Goal: Information Seeking & Learning: Learn about a topic

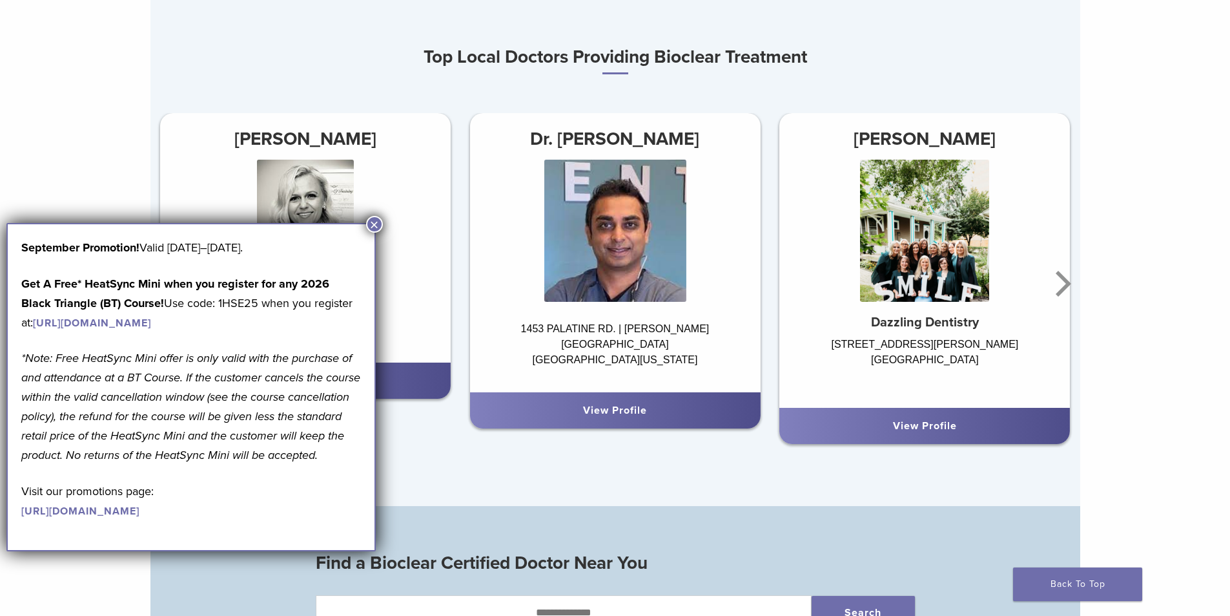
scroll to position [840, 0]
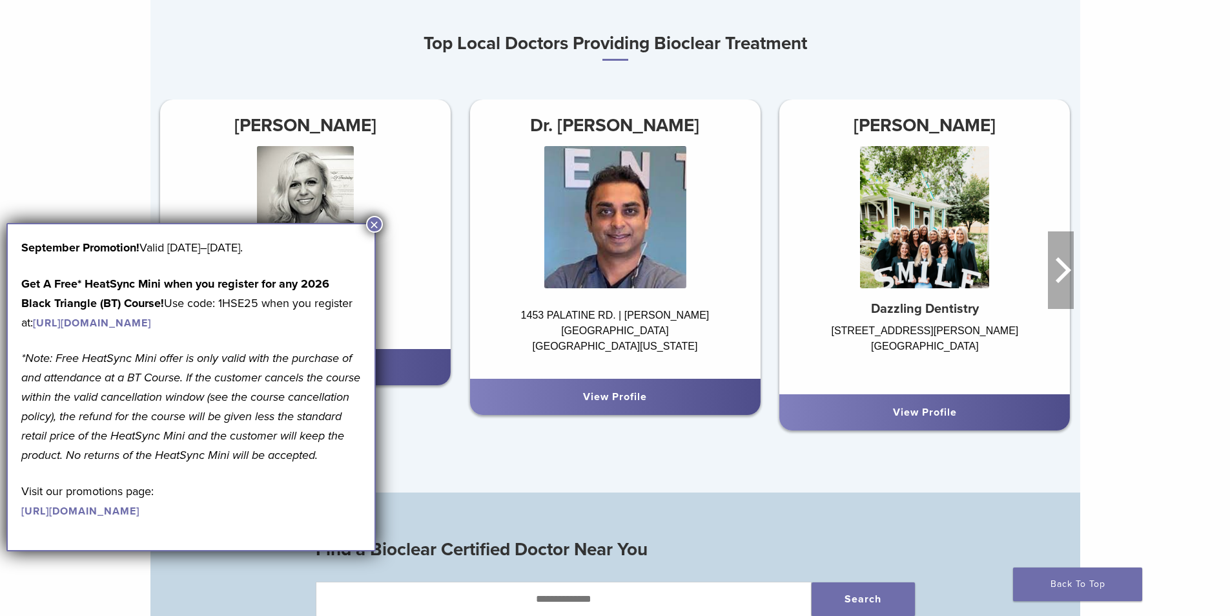
click at [1051, 284] on icon "Next" at bounding box center [1061, 270] width 26 height 78
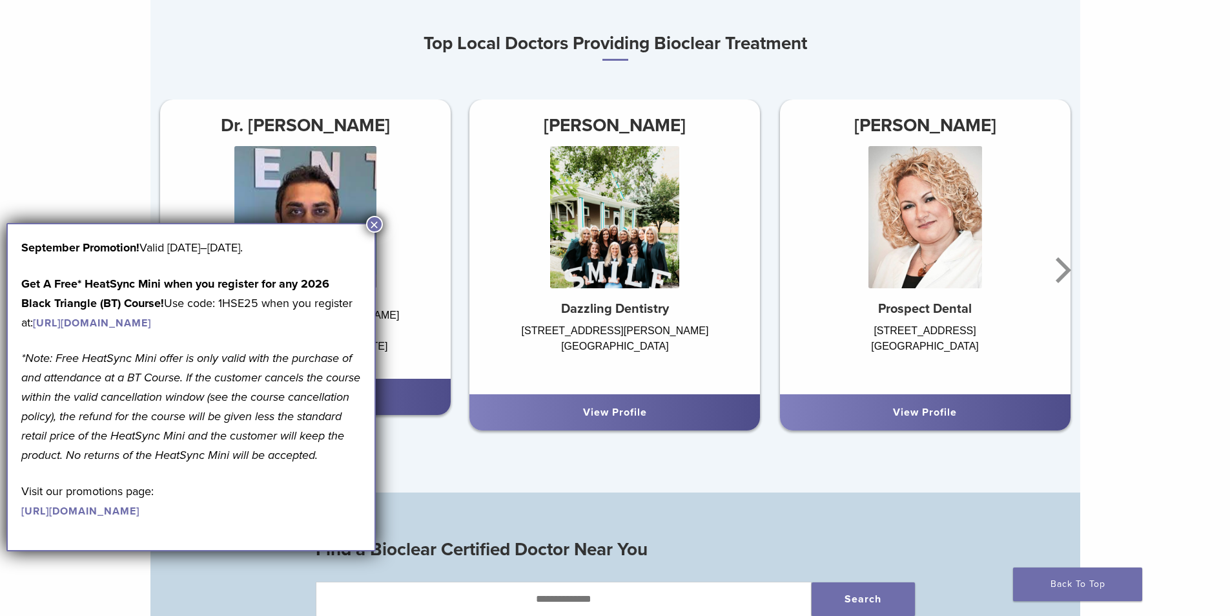
click at [373, 222] on button "×" at bounding box center [374, 224] width 17 height 17
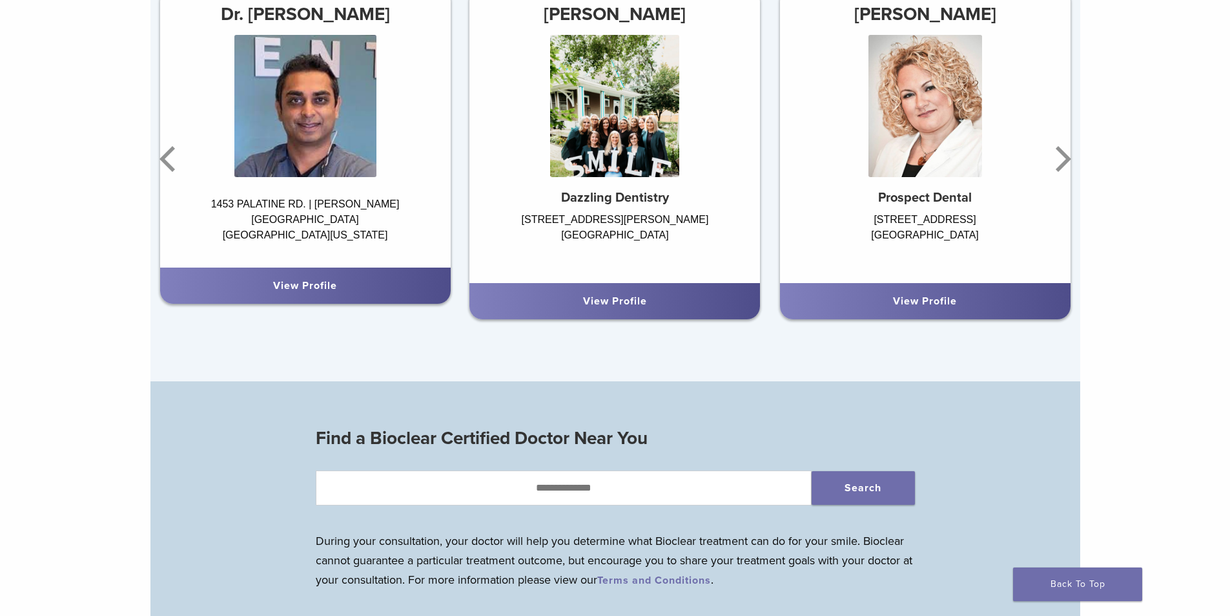
scroll to position [894, 0]
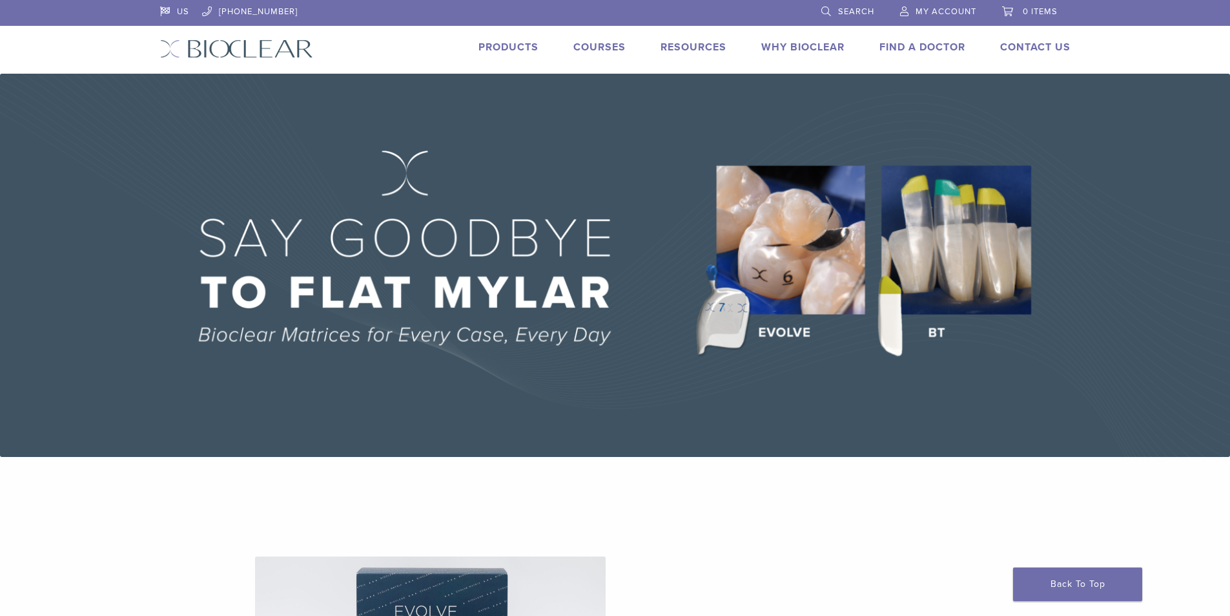
click at [497, 44] on link "Products" at bounding box center [509, 47] width 60 height 13
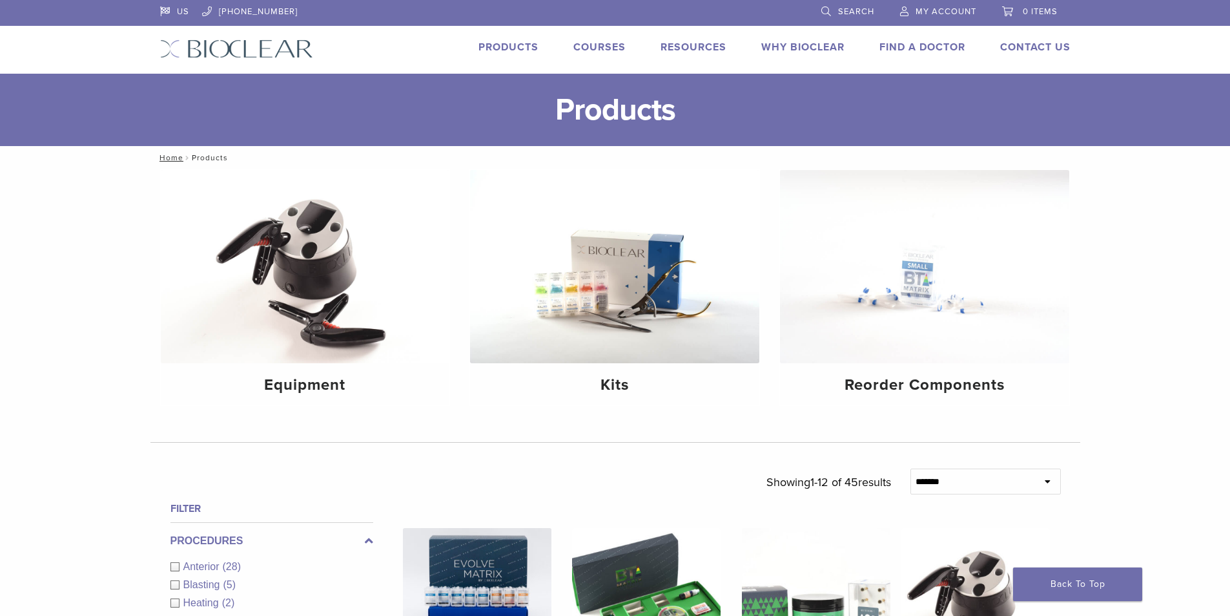
click at [802, 47] on link "Why Bioclear" at bounding box center [802, 47] width 83 height 13
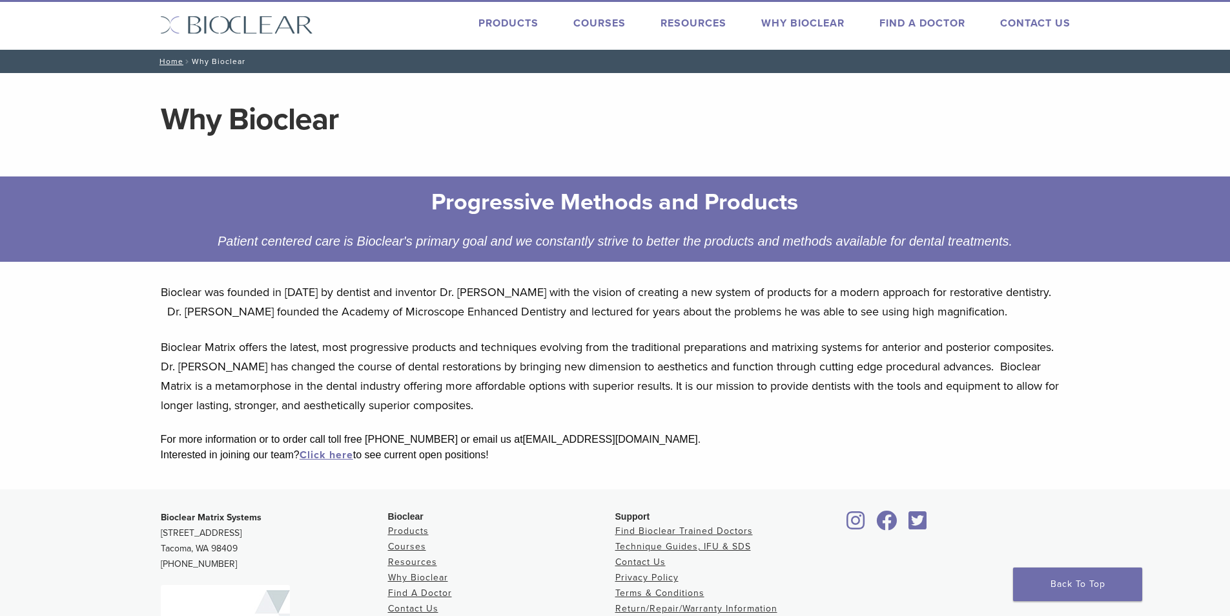
scroll to position [12, 0]
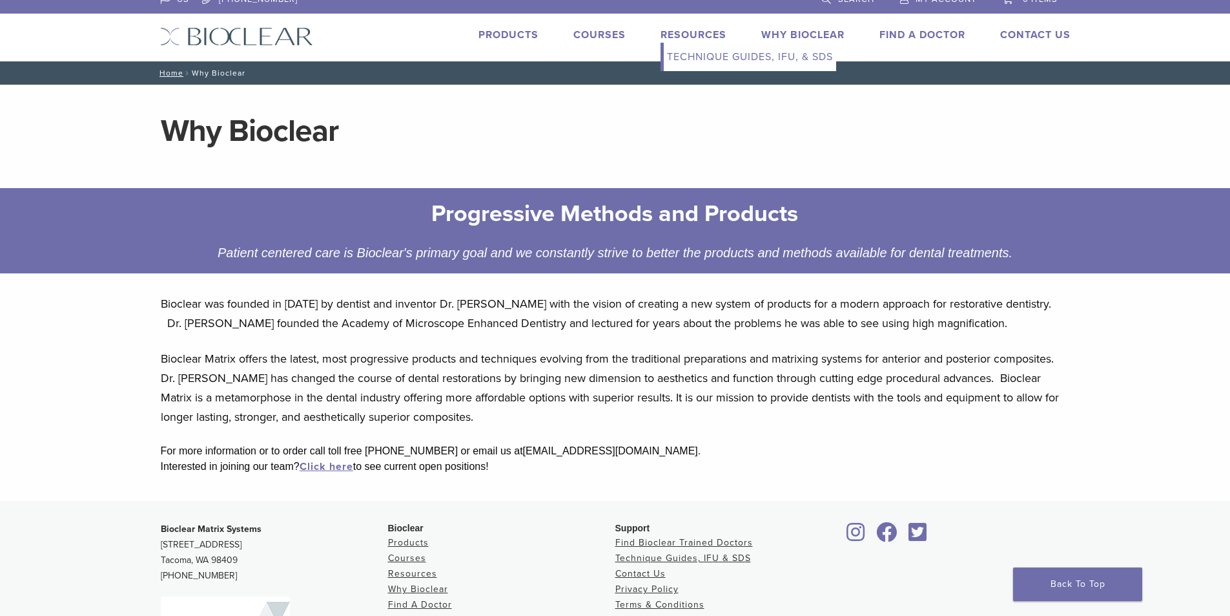
click at [663, 38] on link "Resources" at bounding box center [694, 34] width 66 height 13
click at [581, 39] on link "Courses" at bounding box center [600, 34] width 52 height 13
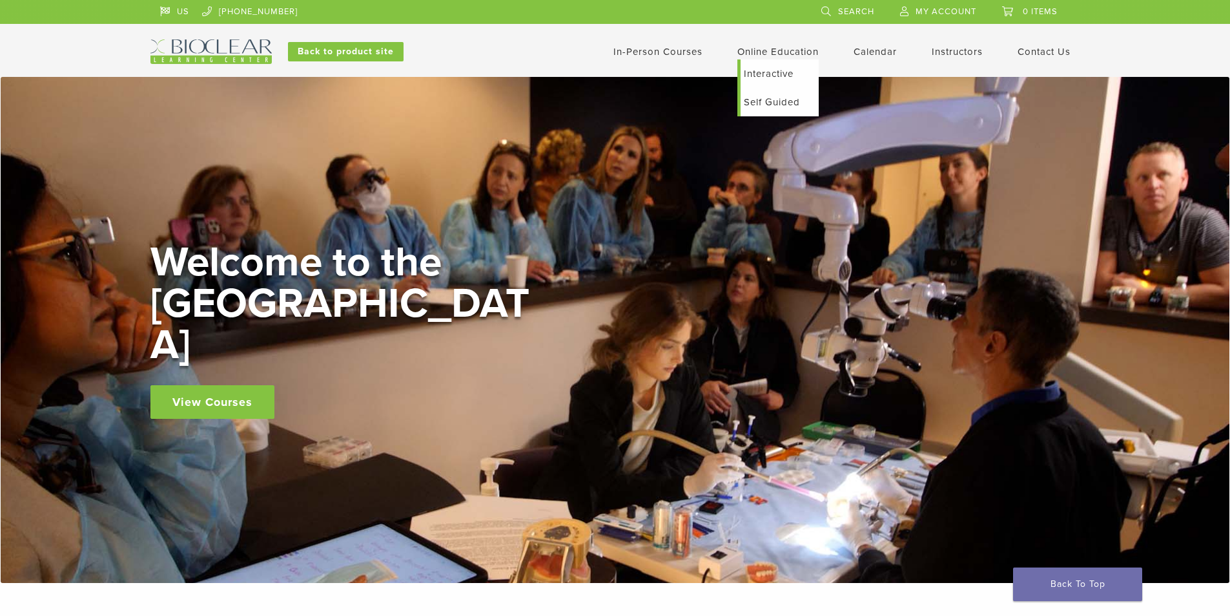
click at [776, 105] on link "Self Guided" at bounding box center [780, 102] width 78 height 28
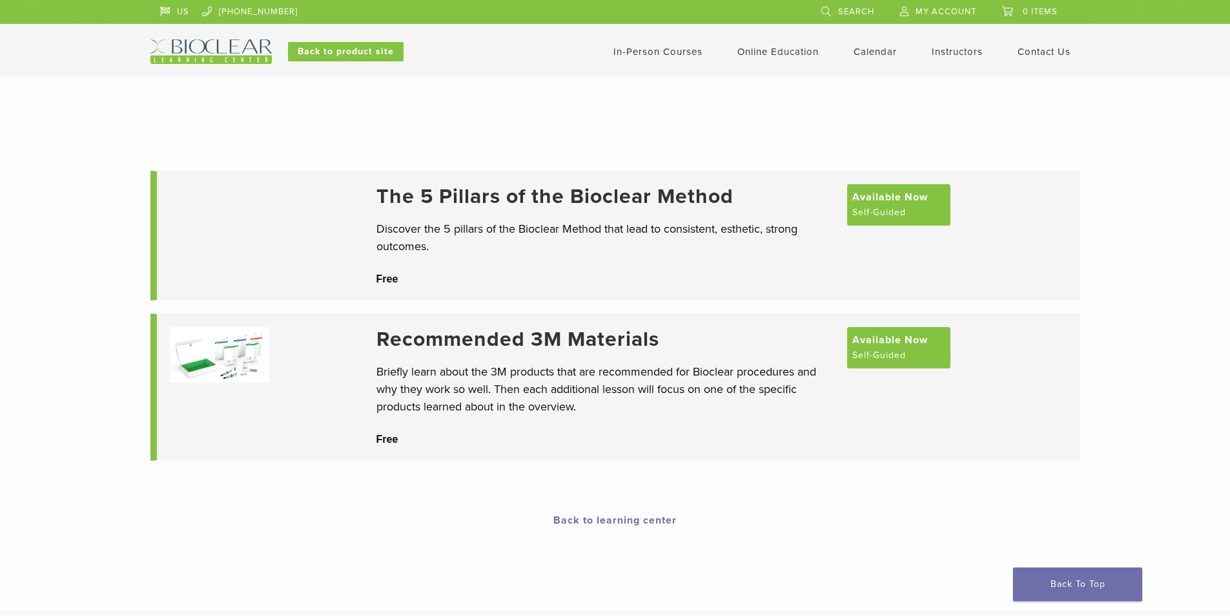
click at [800, 446] on div "Free" at bounding box center [606, 439] width 458 height 16
click at [773, 69] on link "Interactive" at bounding box center [780, 73] width 78 height 28
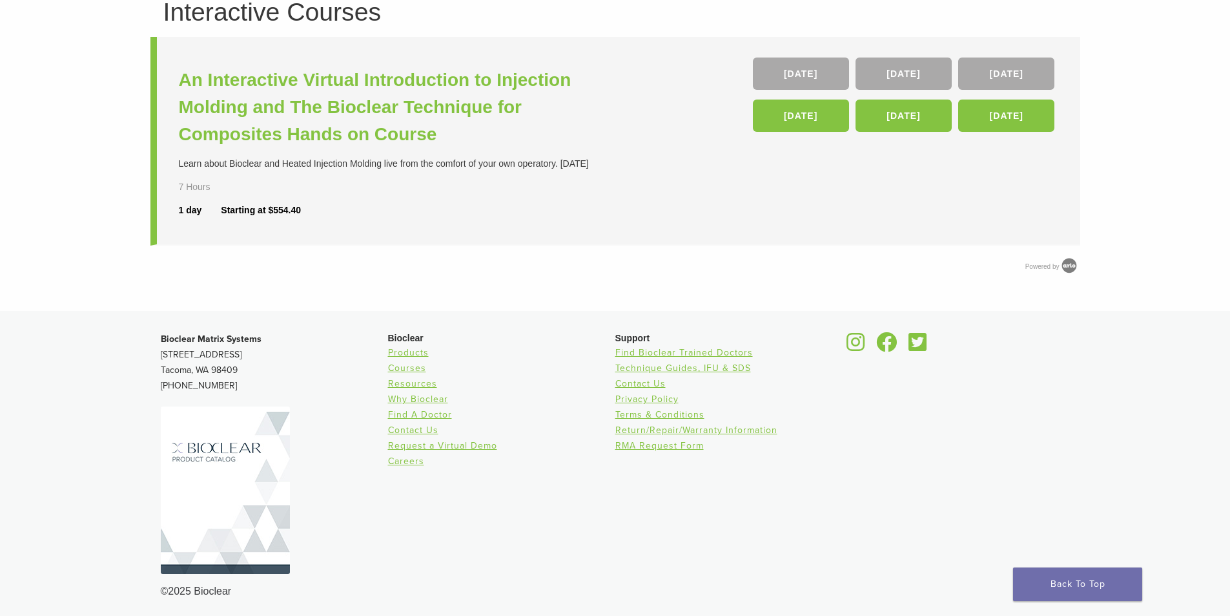
scroll to position [123, 0]
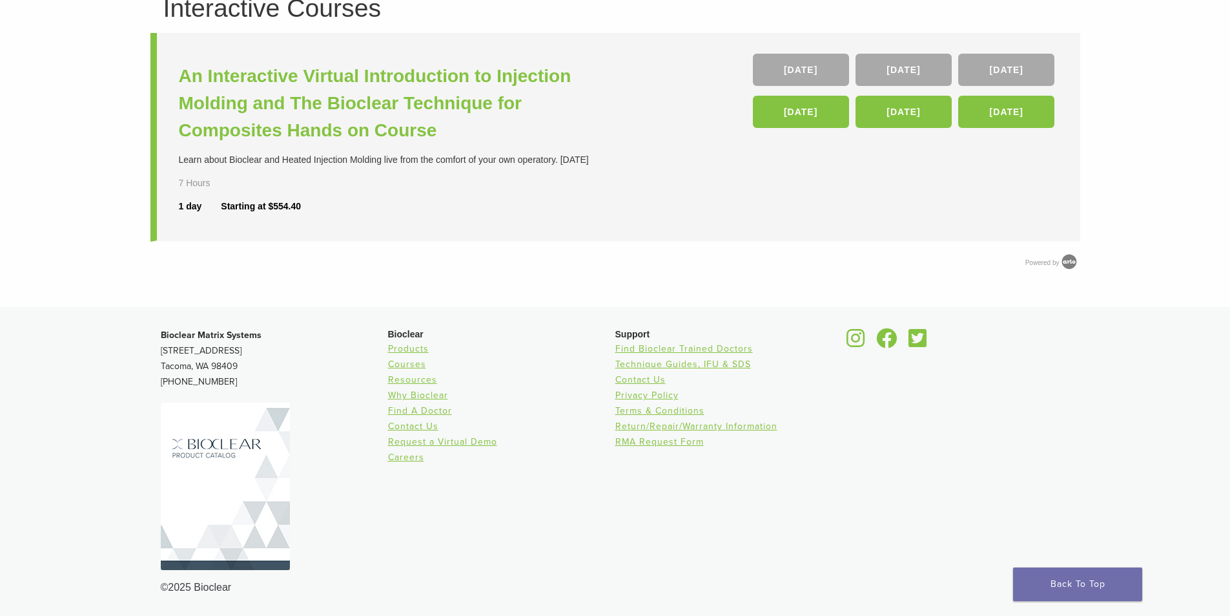
click at [586, 251] on div "Interactive Courses An Interactive Virtual Introduction to Injection Molding an…" at bounding box center [615, 133] width 930 height 276
click at [816, 121] on link "16 Jan 26" at bounding box center [801, 112] width 96 height 32
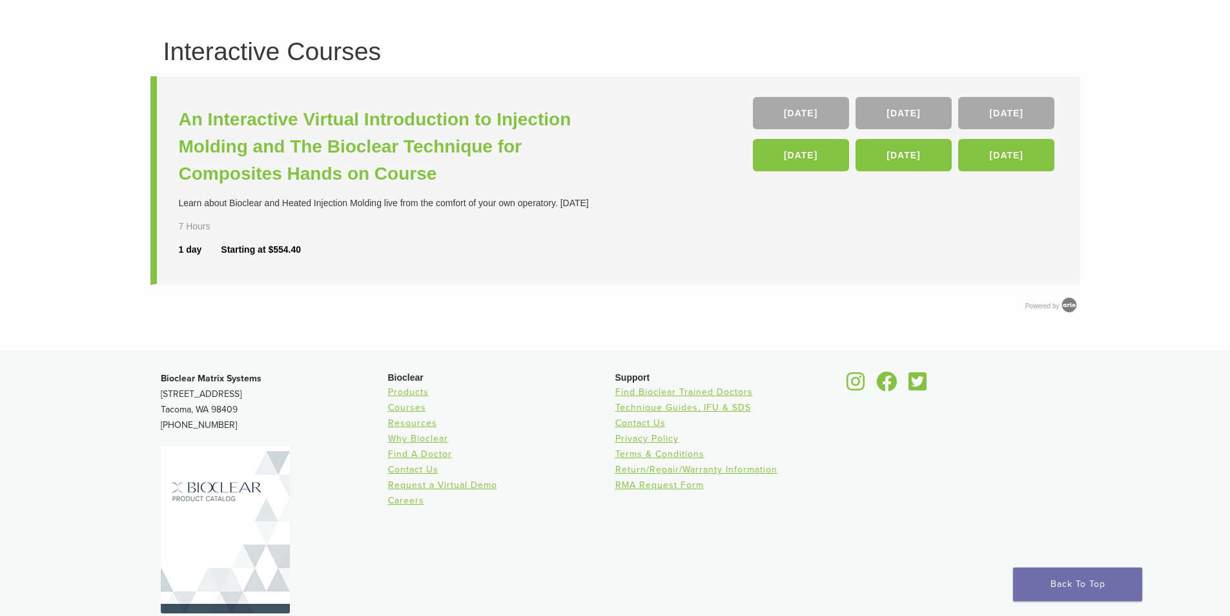
scroll to position [59, 0]
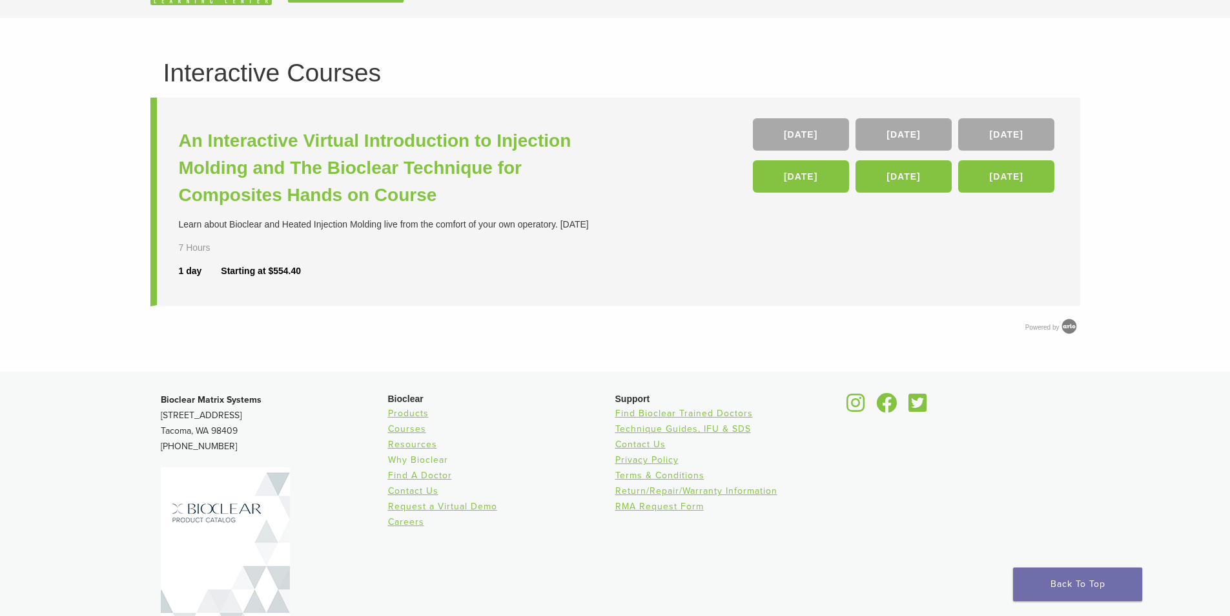
click at [433, 463] on link "Why Bioclear" at bounding box center [418, 459] width 60 height 11
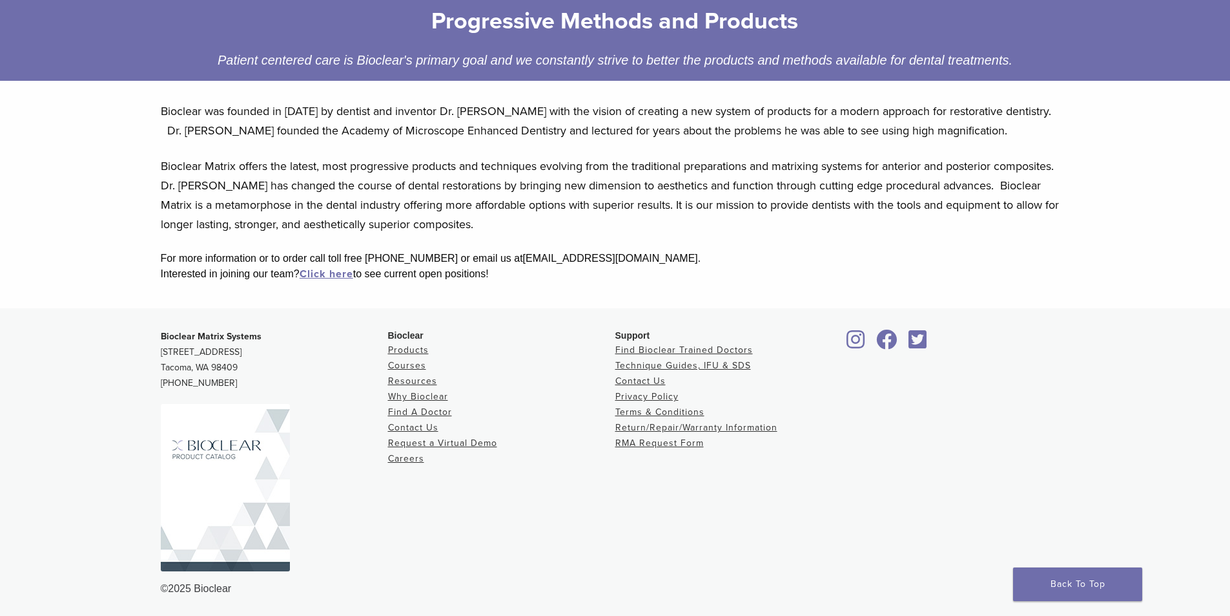
scroll to position [206, 0]
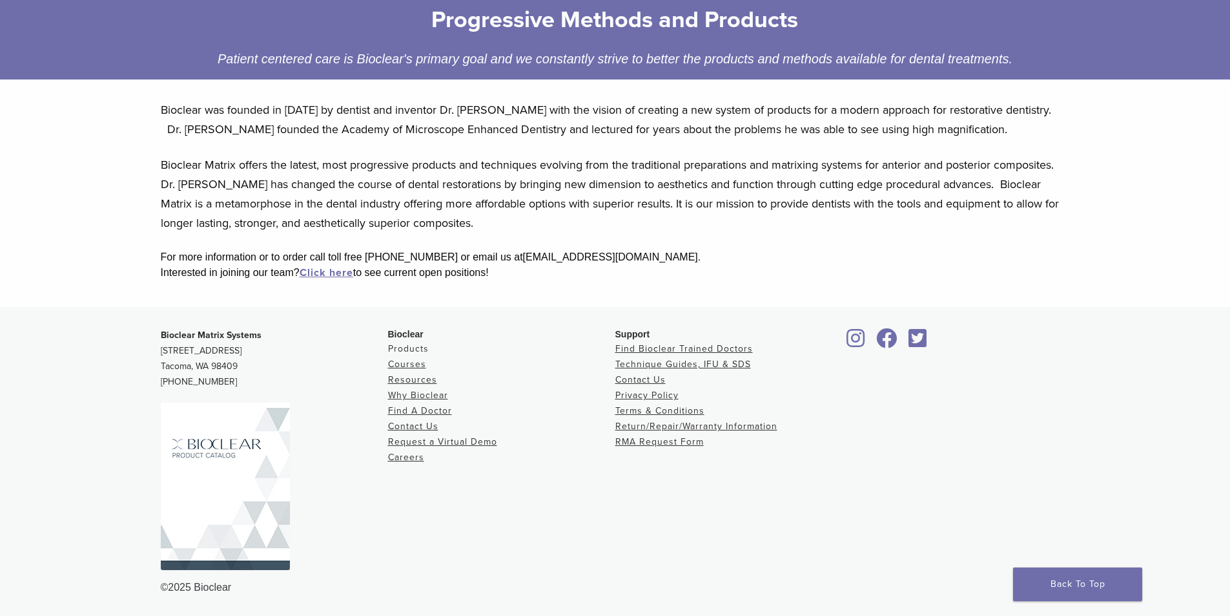
click at [415, 346] on link "Products" at bounding box center [408, 348] width 41 height 11
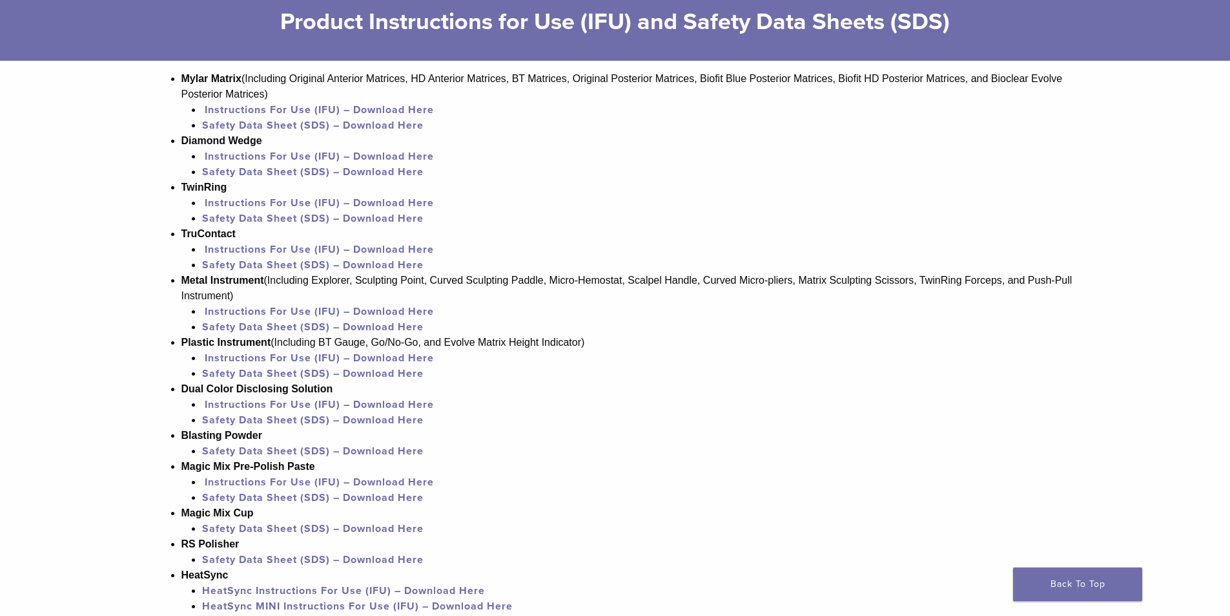
scroll to position [710, 0]
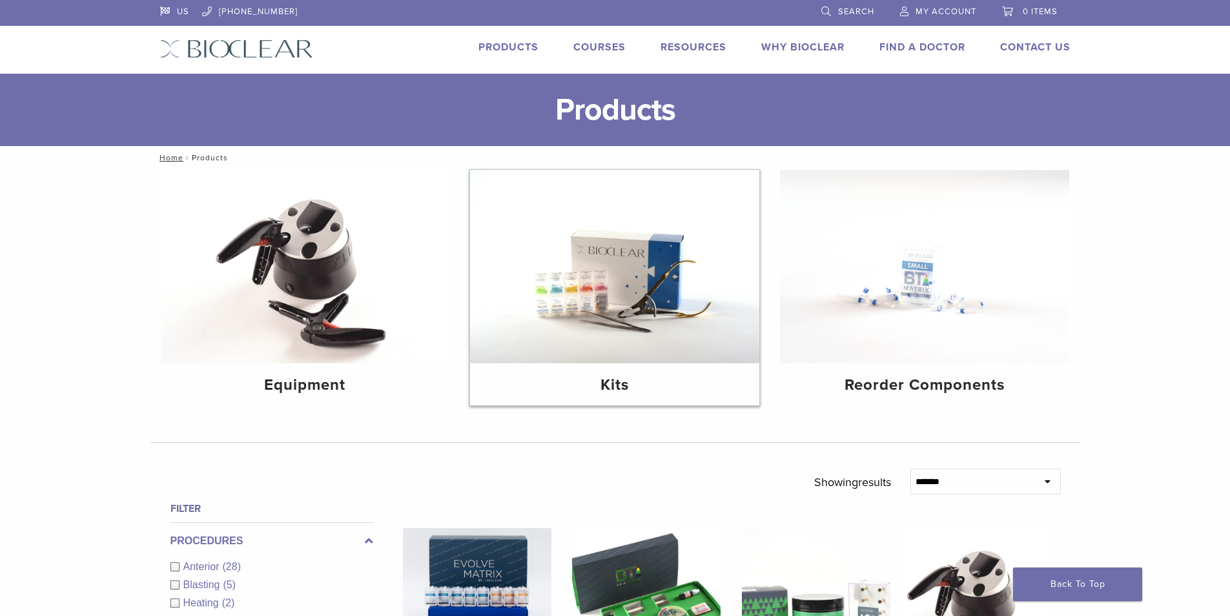
click at [653, 283] on img at bounding box center [614, 266] width 289 height 193
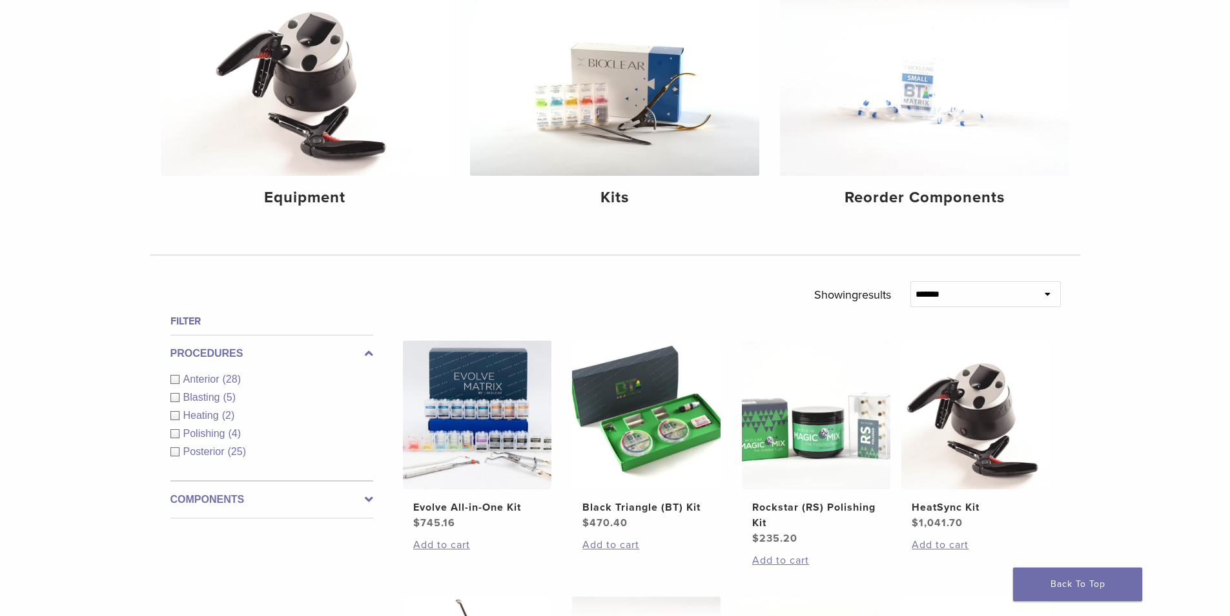
scroll to position [194, 0]
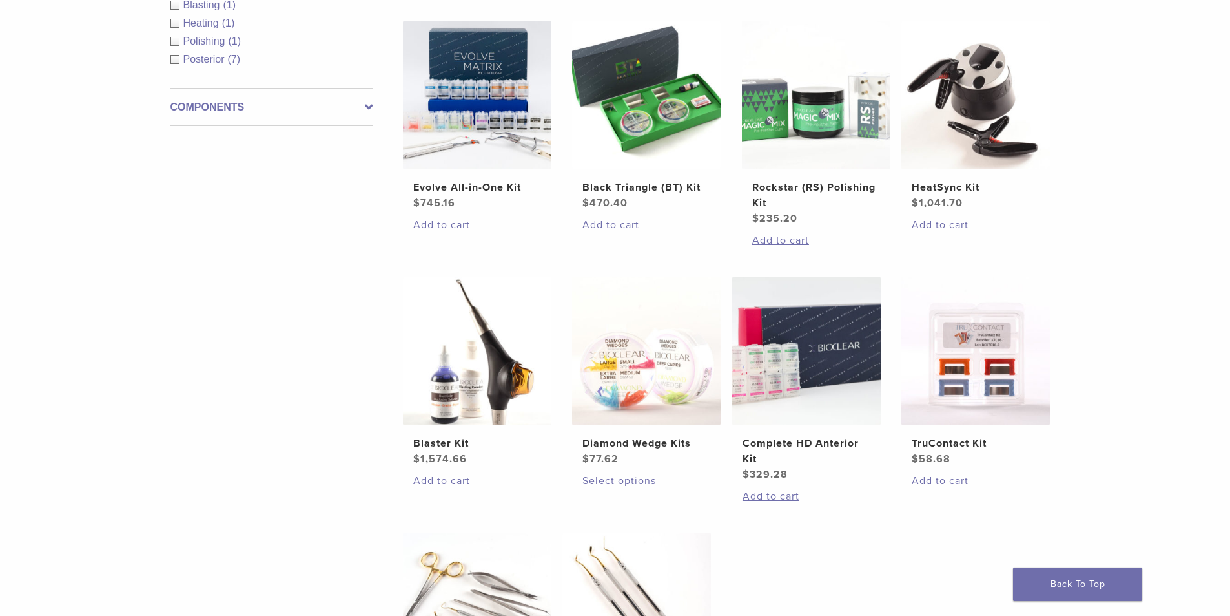
scroll to position [151, 0]
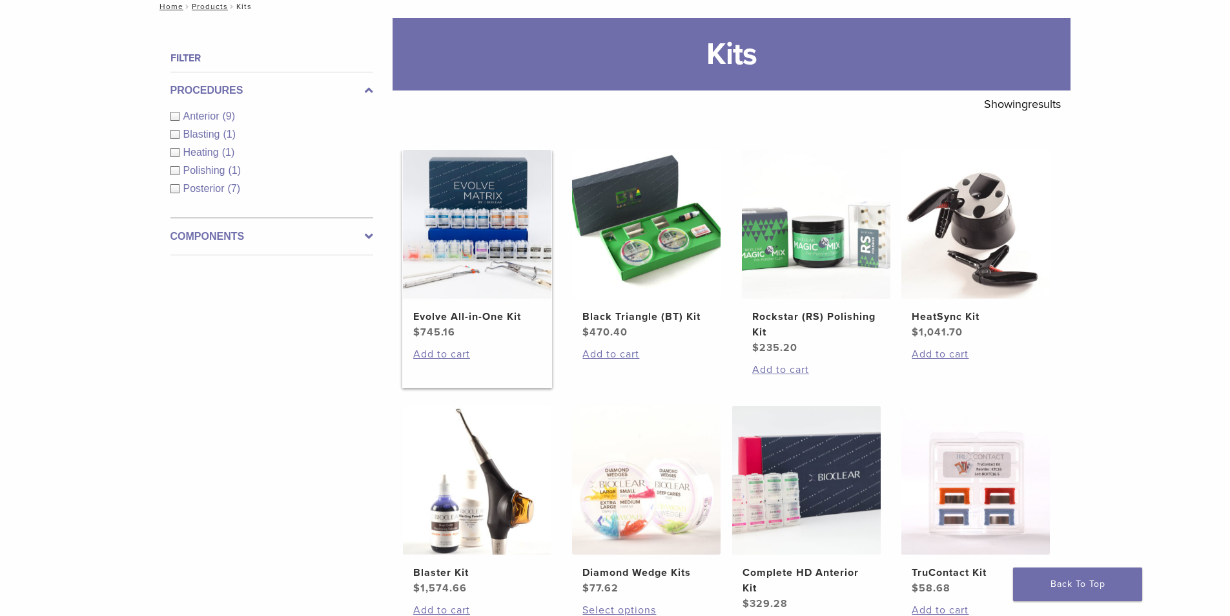
click at [498, 216] on img at bounding box center [477, 224] width 149 height 149
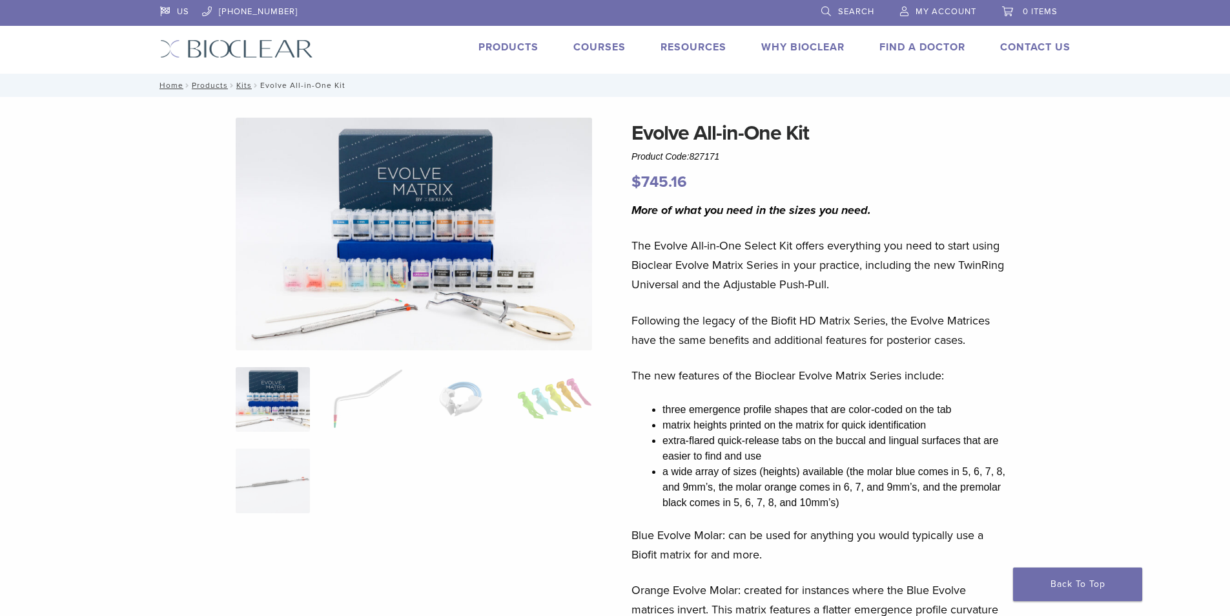
click at [512, 52] on link "Products" at bounding box center [509, 47] width 60 height 13
